Goal: Task Accomplishment & Management: Use online tool/utility

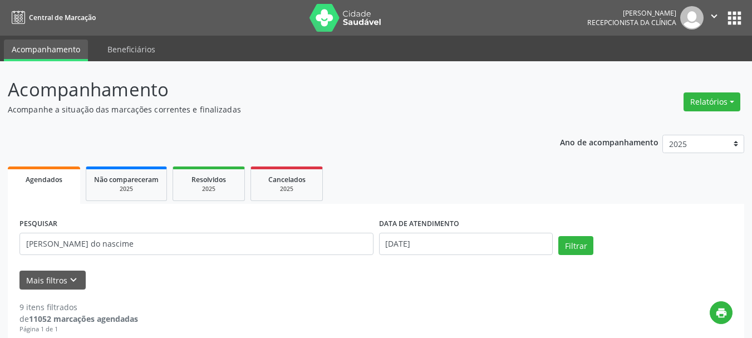
type input "[PERSON_NAME] do nascime"
click at [441, 238] on input "[DATE]" at bounding box center [466, 244] width 174 height 22
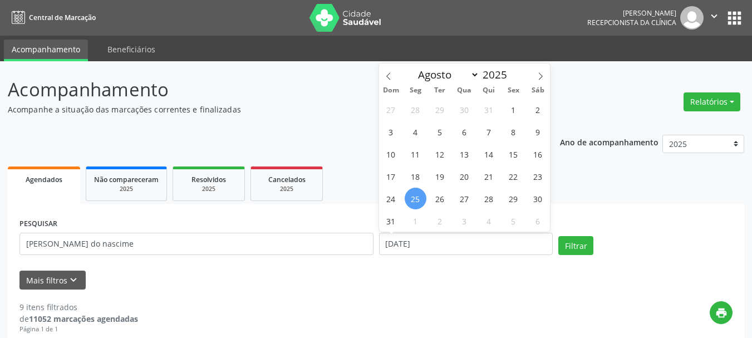
click at [425, 200] on span "25" at bounding box center [416, 199] width 22 height 22
type input "[DATE]"
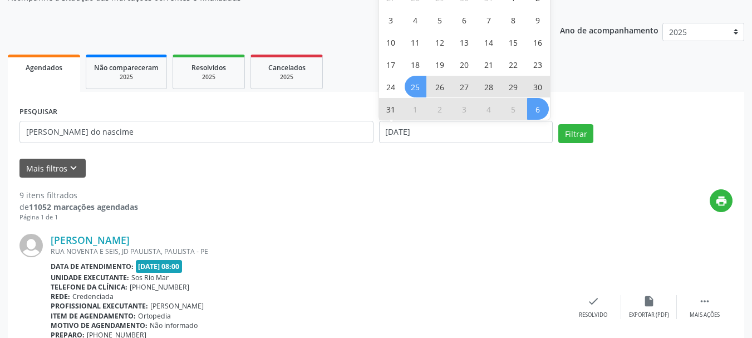
scroll to position [111, 0]
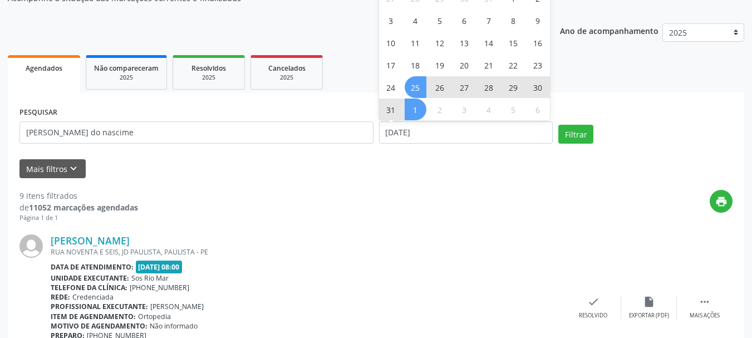
click at [419, 110] on span "1" at bounding box center [416, 110] width 22 height 22
select select "8"
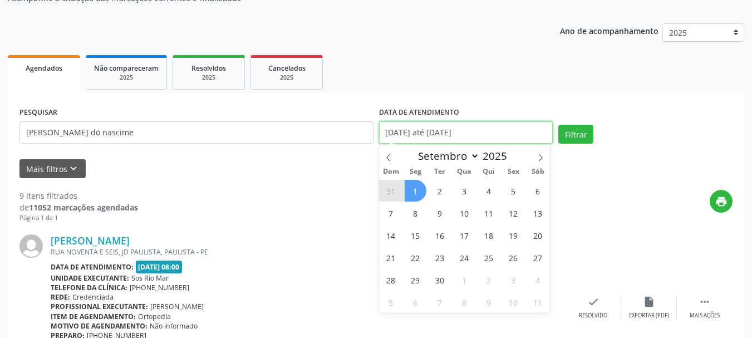
click at [415, 135] on input "[DATE] até [DATE]" at bounding box center [466, 132] width 174 height 22
click at [420, 197] on span "1" at bounding box center [416, 191] width 22 height 22
type input "[DATE]"
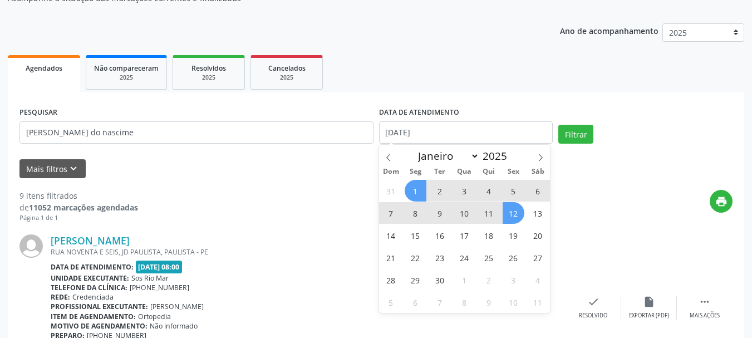
click at [521, 214] on span "12" at bounding box center [514, 213] width 22 height 22
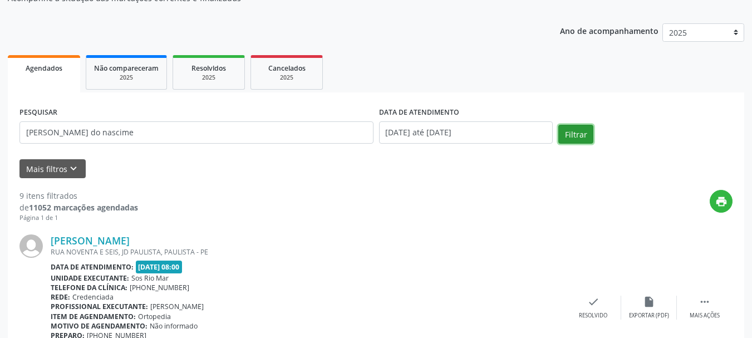
click at [577, 139] on button "Filtrar" at bounding box center [576, 134] width 35 height 19
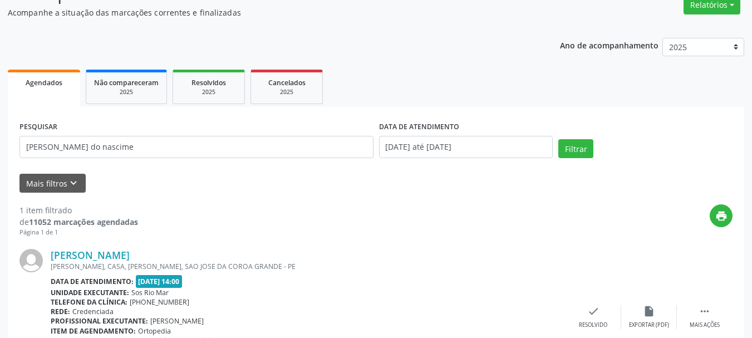
scroll to position [0, 0]
